Goal: Find specific page/section: Find specific page/section

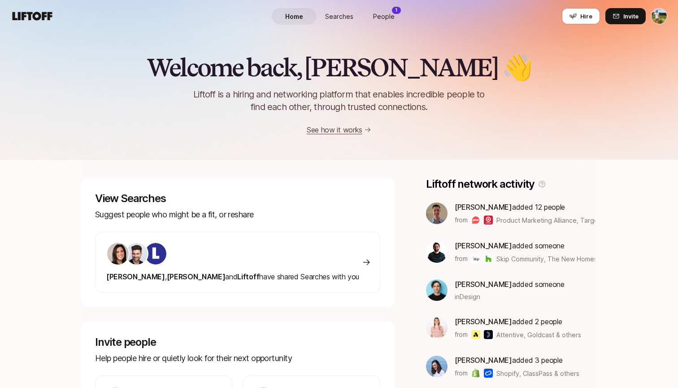
click at [387, 13] on span "People" at bounding box center [384, 16] width 22 height 9
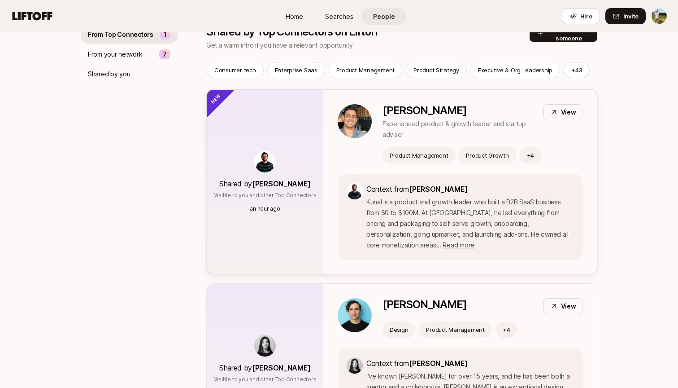
scroll to position [105, 0]
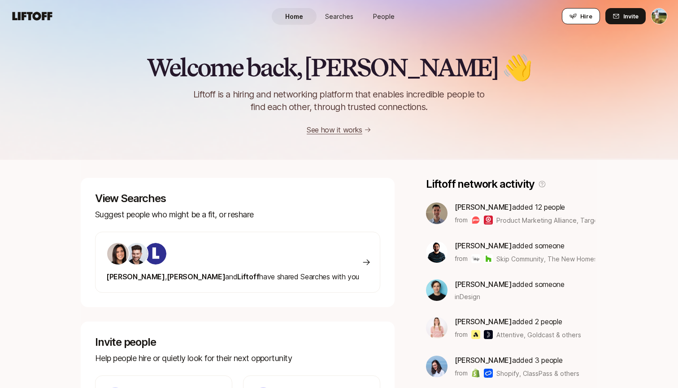
click at [585, 24] on button "Hire" at bounding box center [581, 16] width 38 height 16
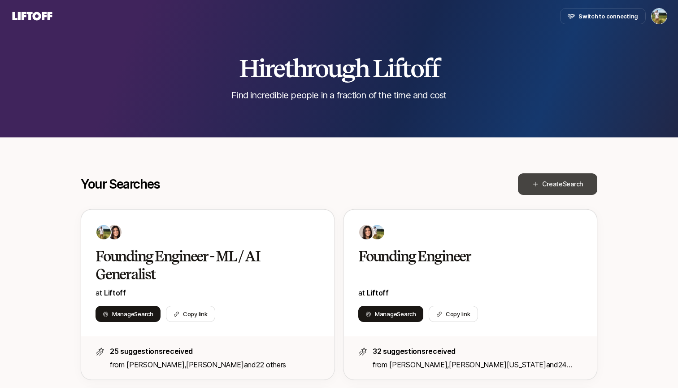
click at [564, 185] on span "Search" at bounding box center [573, 184] width 20 height 8
